Goal: Information Seeking & Learning: Learn about a topic

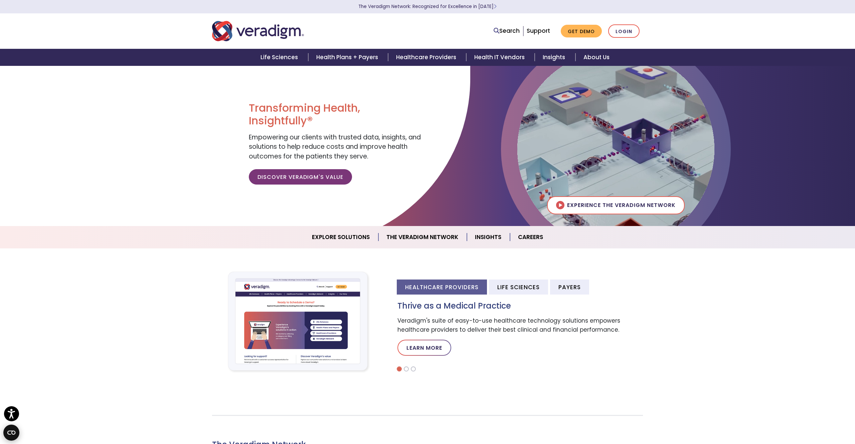
click at [15, 434] on circle "Open CMP widget" at bounding box center [11, 432] width 16 height 16
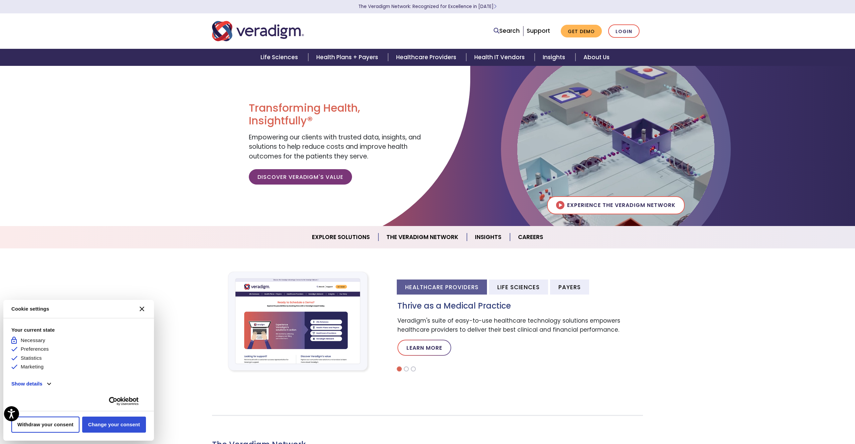
click at [104, 431] on button "Change your consent" at bounding box center [114, 424] width 64 height 16
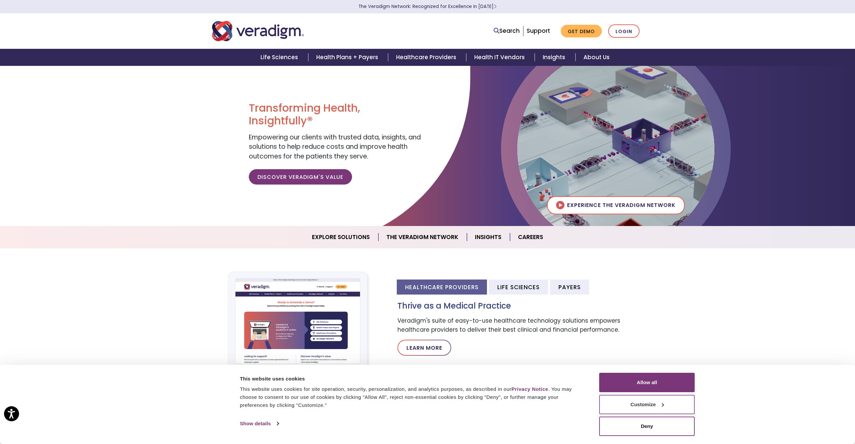
click at [639, 405] on button "Customize" at bounding box center [647, 403] width 96 height 19
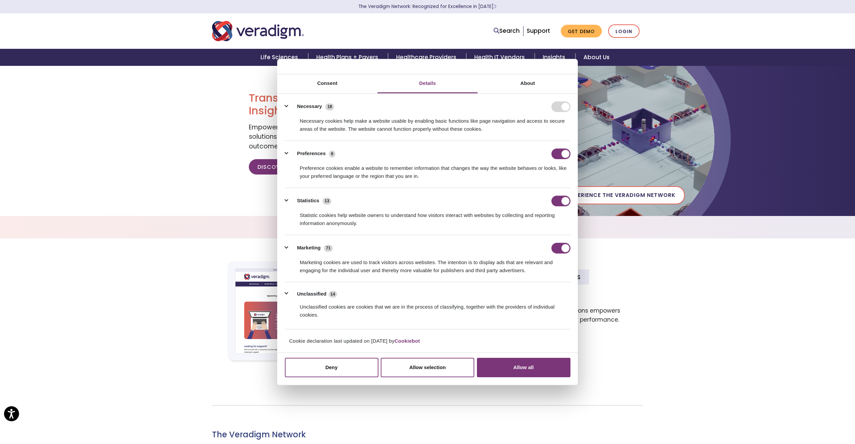
scroll to position [8, 0]
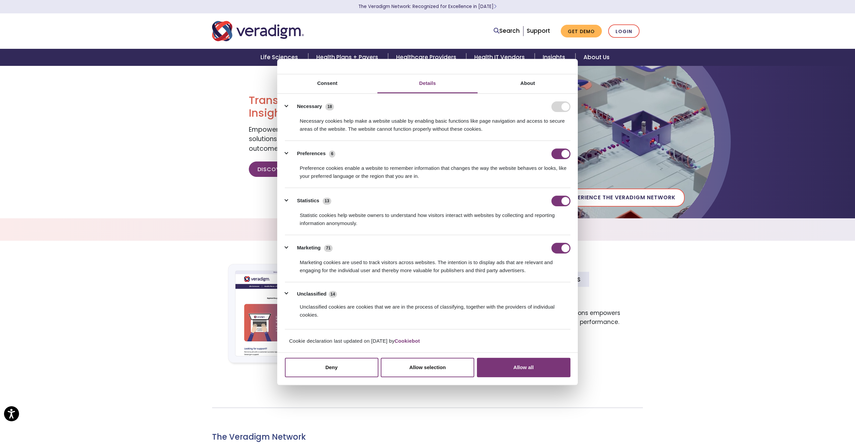
drag, startPoint x: 358, startPoint y: 341, endPoint x: 389, endPoint y: 341, distance: 30.7
click at [388, 341] on div "Cookie declaration last updated on [DATE] by Cookiebot" at bounding box center [427, 344] width 297 height 14
drag, startPoint x: 389, startPoint y: 341, endPoint x: 364, endPoint y: 341, distance: 24.7
click at [364, 341] on div "Cookie declaration last updated on [DATE] by Cookiebot" at bounding box center [427, 344] width 297 height 14
click at [287, 291] on button "Unclassified 14" at bounding box center [313, 294] width 56 height 8
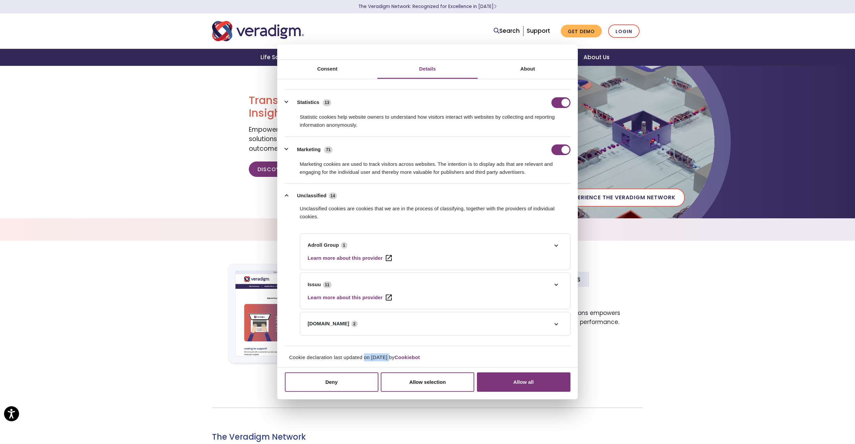
scroll to position [85, 0]
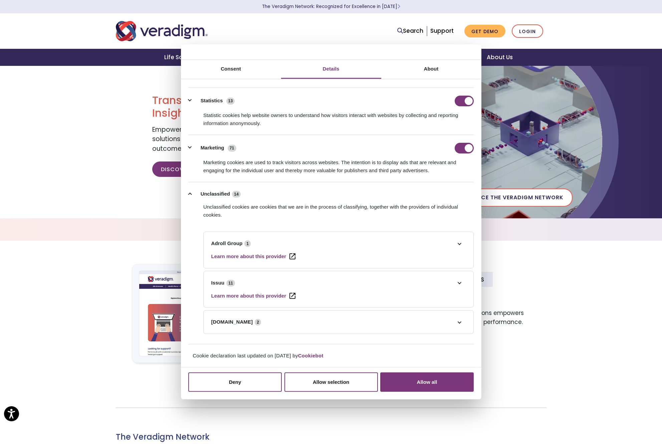
click at [131, 117] on div at bounding box center [182, 148] width 364 height 180
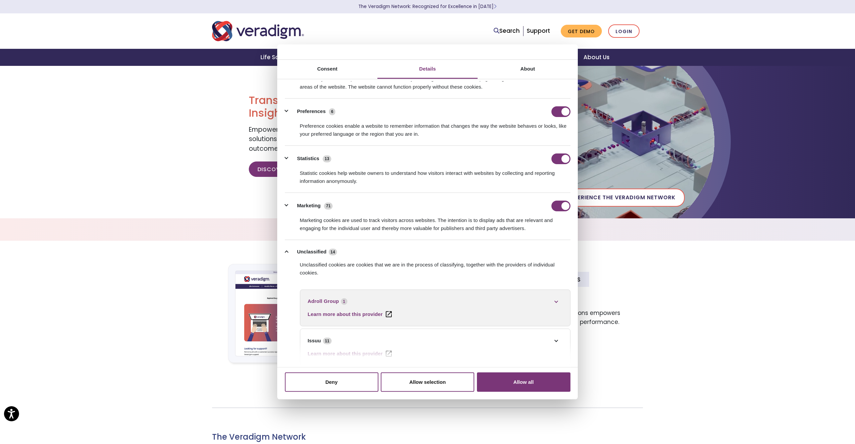
scroll to position [5, 0]
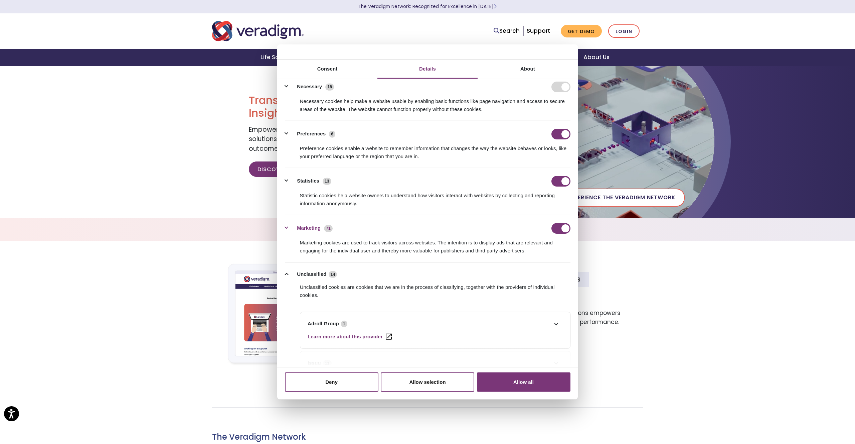
click at [287, 223] on button "Marketing 71" at bounding box center [311, 227] width 52 height 11
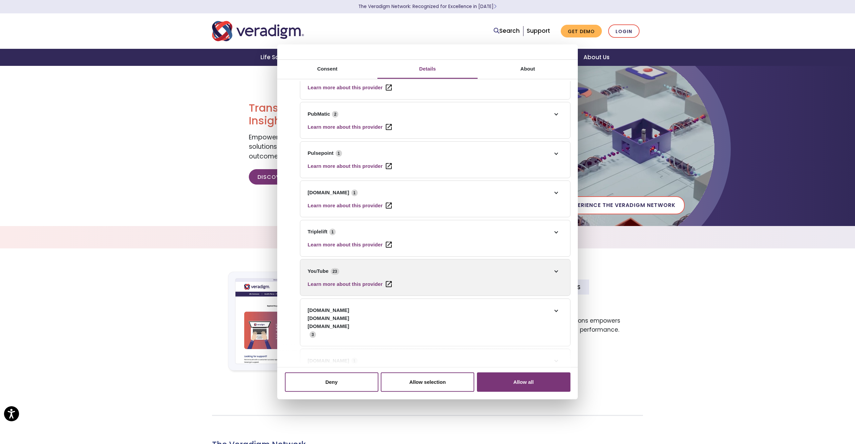
scroll to position [643, 0]
click at [553, 270] on link "YouTube 23" at bounding box center [435, 269] width 255 height 8
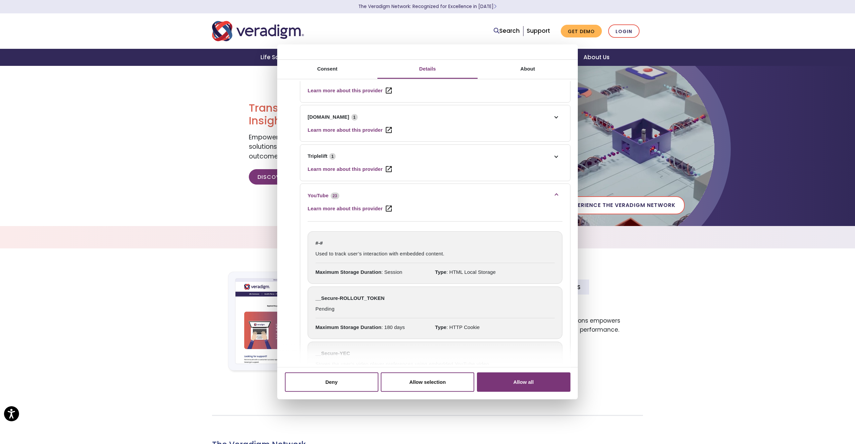
scroll to position [717, 0]
drag, startPoint x: 311, startPoint y: 237, endPoint x: 406, endPoint y: 290, distance: 109.4
click at [406, 290] on div "__Secure-ROLLOUT_TOKEN Pending Maximum Storage Duration : 180 days Type : HTTP …" at bounding box center [435, 312] width 255 height 53
click at [322, 253] on span "Used to track user’s interaction with embedded content." at bounding box center [435, 255] width 239 height 13
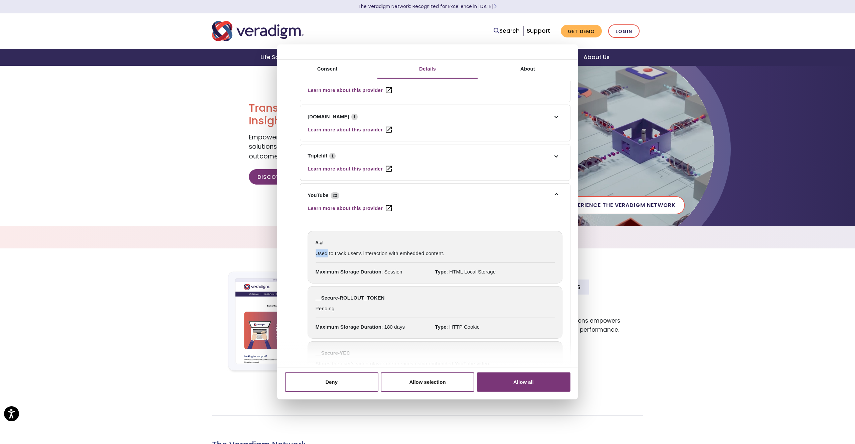
click at [322, 253] on span "Used to track user’s interaction with embedded content." at bounding box center [435, 255] width 239 height 13
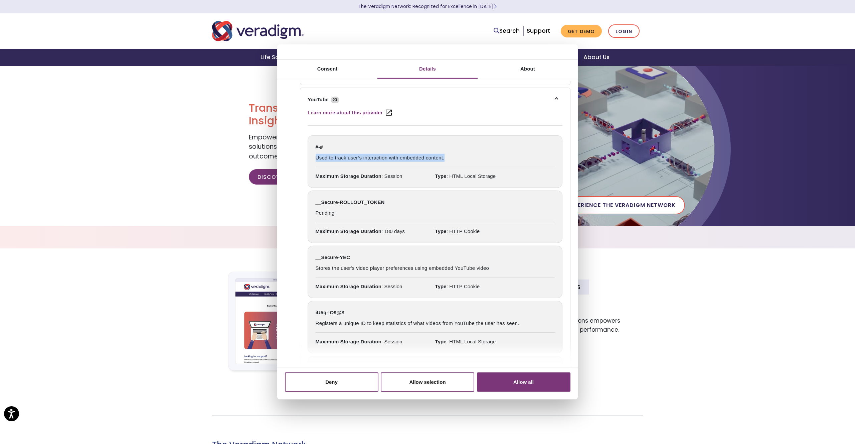
scroll to position [814, 0]
click at [346, 266] on span "Stores the user's video player preferences using embedded YouTube video" at bounding box center [435, 268] width 239 height 13
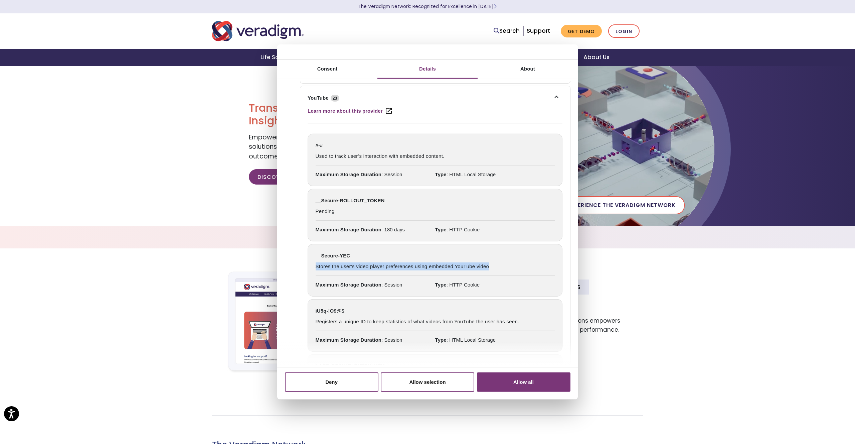
click at [346, 266] on span "Stores the user's video player preferences using embedded YouTube video" at bounding box center [435, 268] width 239 height 13
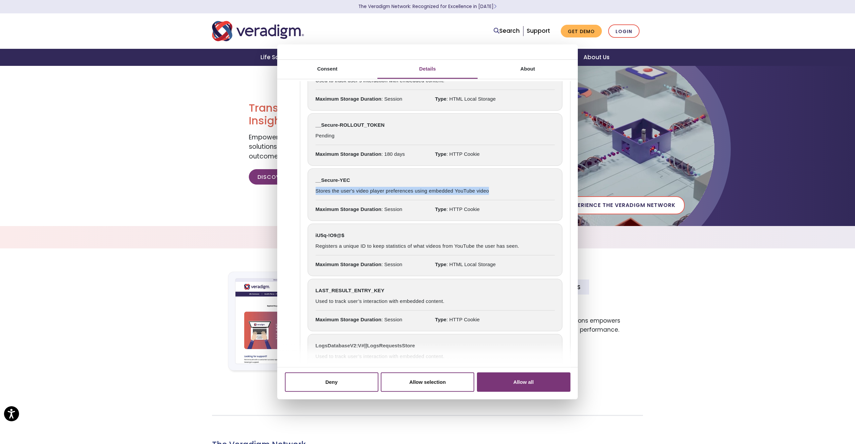
scroll to position [891, 0]
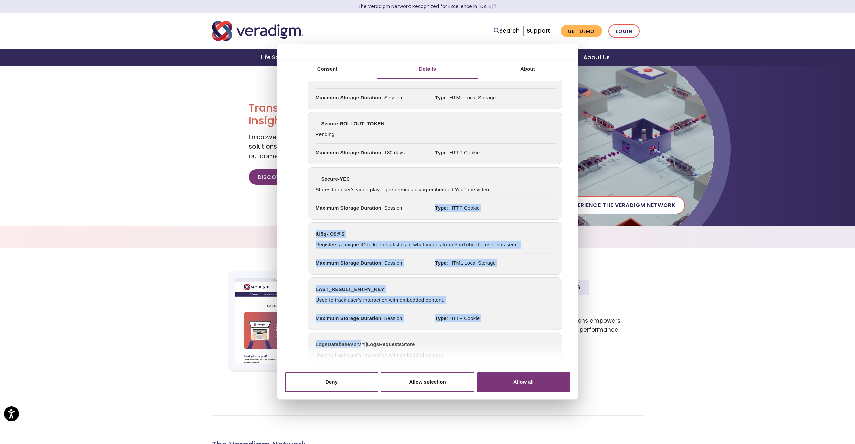
drag, startPoint x: 366, startPoint y: 213, endPoint x: 360, endPoint y: 344, distance: 131.0
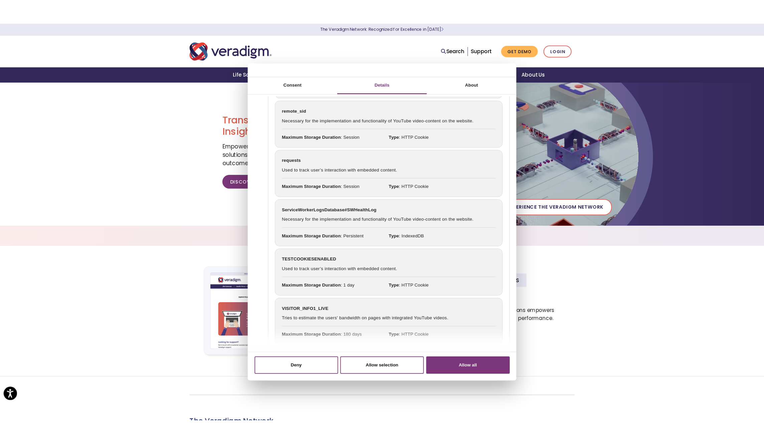
scroll to position [1238, 0]
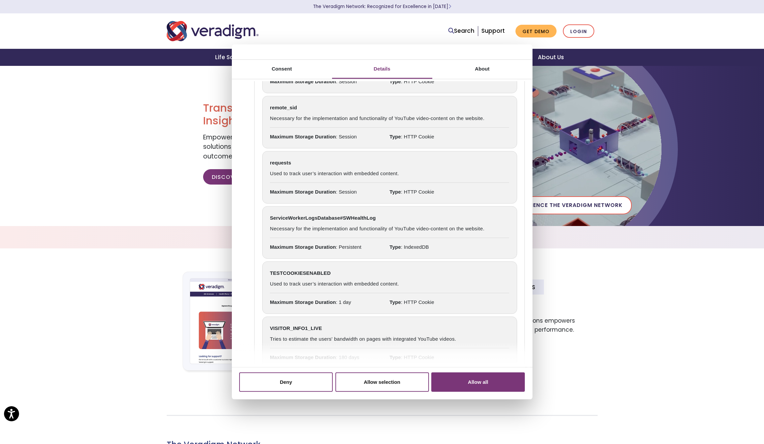
click at [101, 155] on div at bounding box center [210, 155] width 420 height 180
